Goal: Information Seeking & Learning: Understand process/instructions

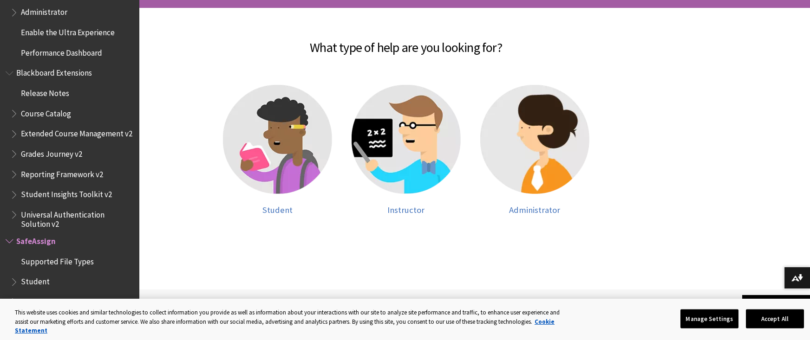
scroll to position [190, 0]
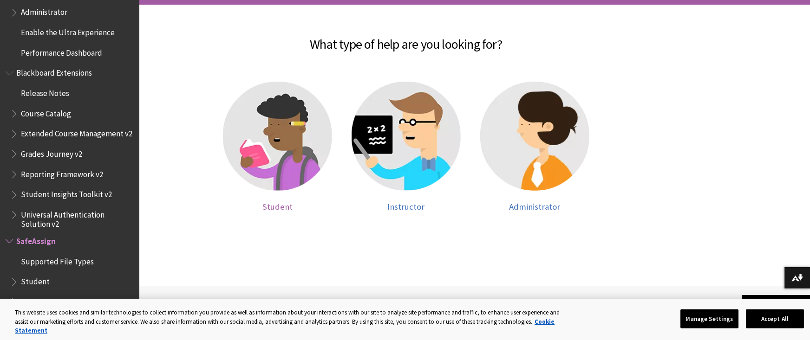
click at [290, 151] on img at bounding box center [277, 136] width 109 height 109
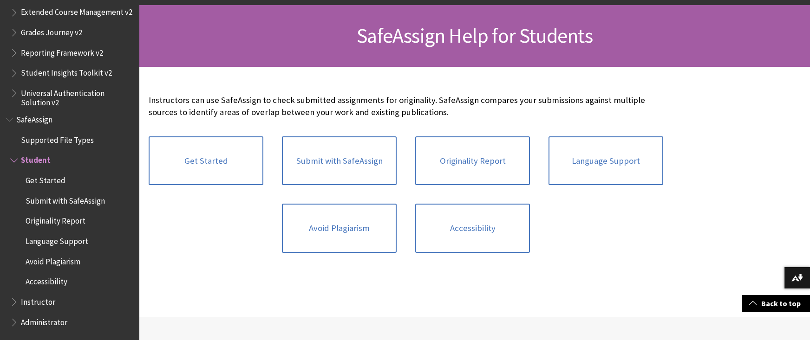
scroll to position [122, 0]
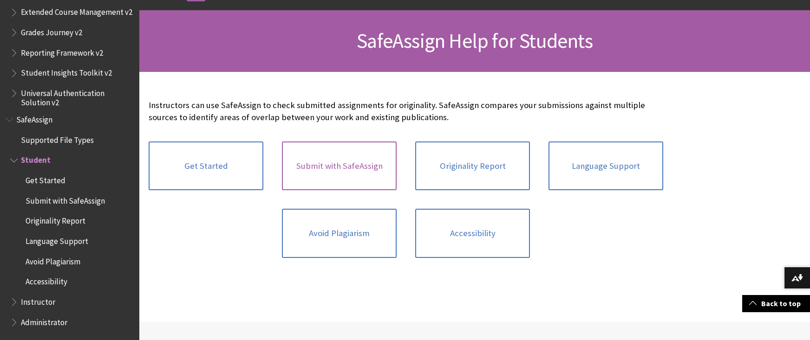
click at [336, 168] on link "Submit with SafeAssign" at bounding box center [339, 166] width 115 height 49
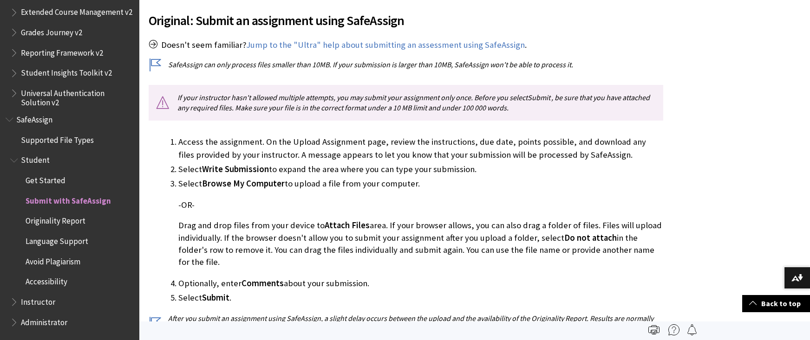
scroll to position [188, 0]
